Goal: Task Accomplishment & Management: Manage account settings

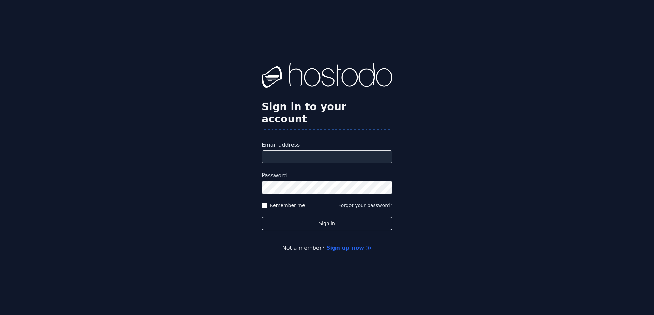
type input "**********"
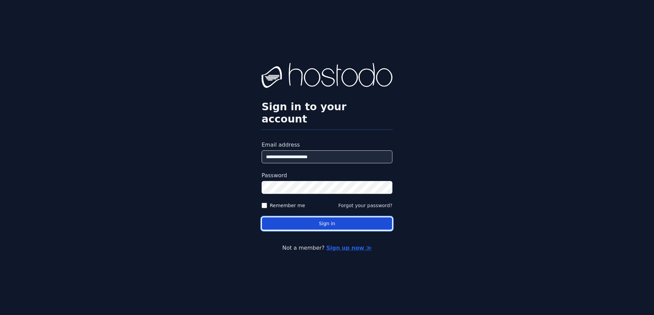
click at [324, 217] on button "Sign in" at bounding box center [327, 223] width 131 height 13
click at [326, 217] on button "Sign in" at bounding box center [327, 223] width 131 height 13
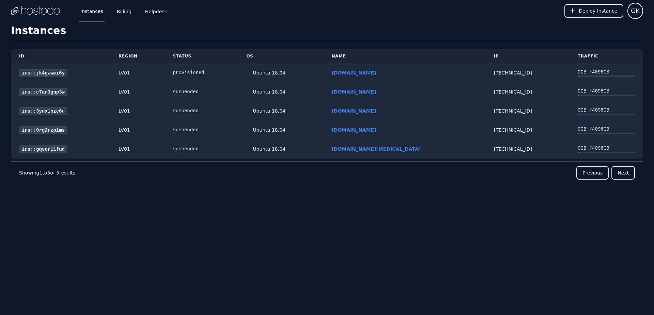
click at [301, 184] on nav "Showing 1 to 5 of 5 results Previous Next" at bounding box center [327, 173] width 632 height 22
click at [302, 180] on div "Previous Next" at bounding box center [355, 173] width 560 height 14
click at [331, 217] on div "Instances Billing Helpdesk Deploy Instance GK Instances SSH Keys Billing Helpde…" at bounding box center [327, 157] width 654 height 315
click at [315, 148] on div "Ubuntu 18.04" at bounding box center [280, 149] width 69 height 7
click at [90, 12] on link "Instances" at bounding box center [92, 11] width 26 height 22
